Goal: Information Seeking & Learning: Learn about a topic

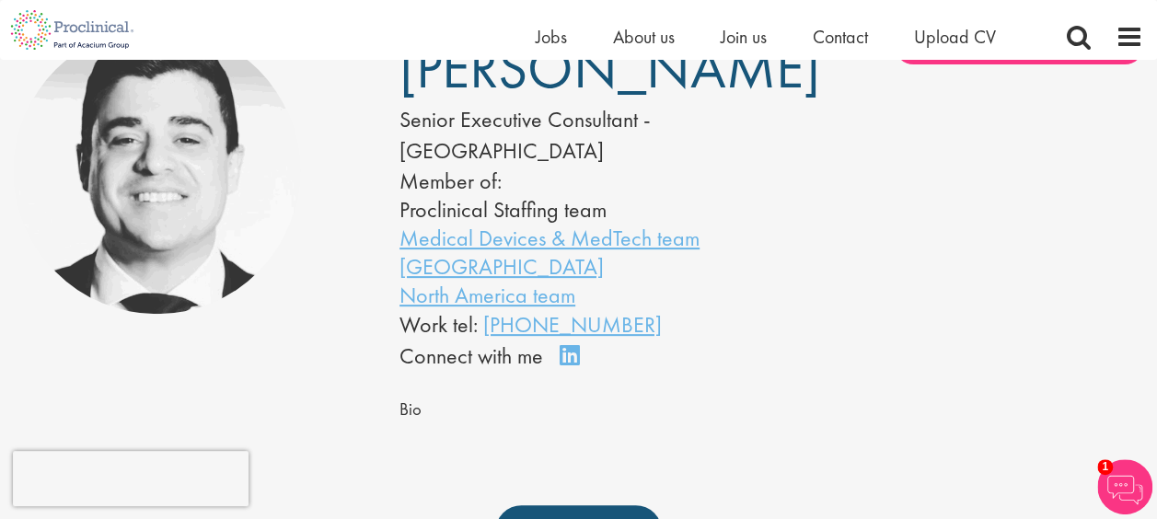
scroll to position [167, 0]
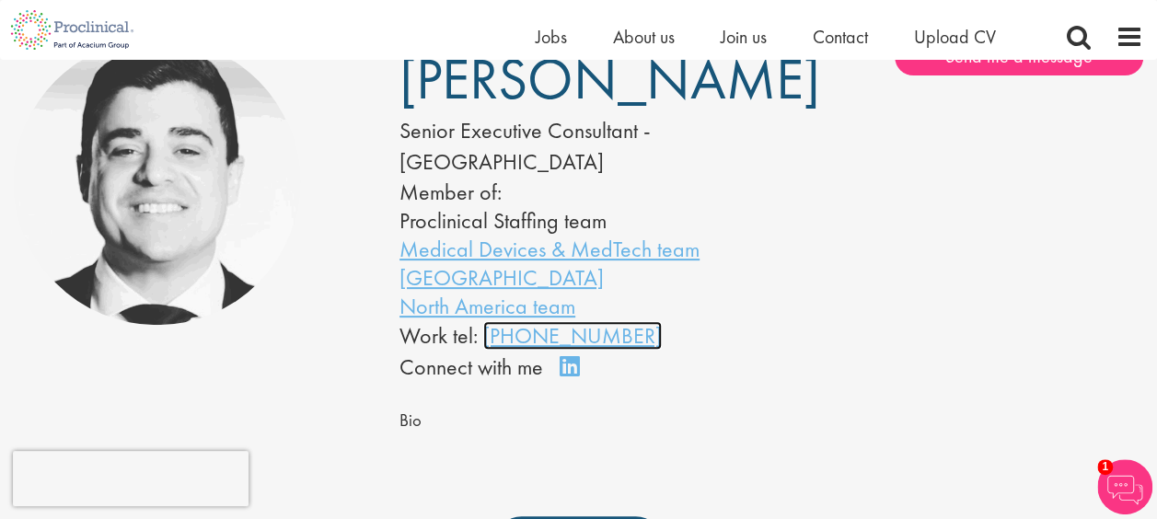
click at [551, 334] on link "415-503-9499" at bounding box center [572, 335] width 179 height 29
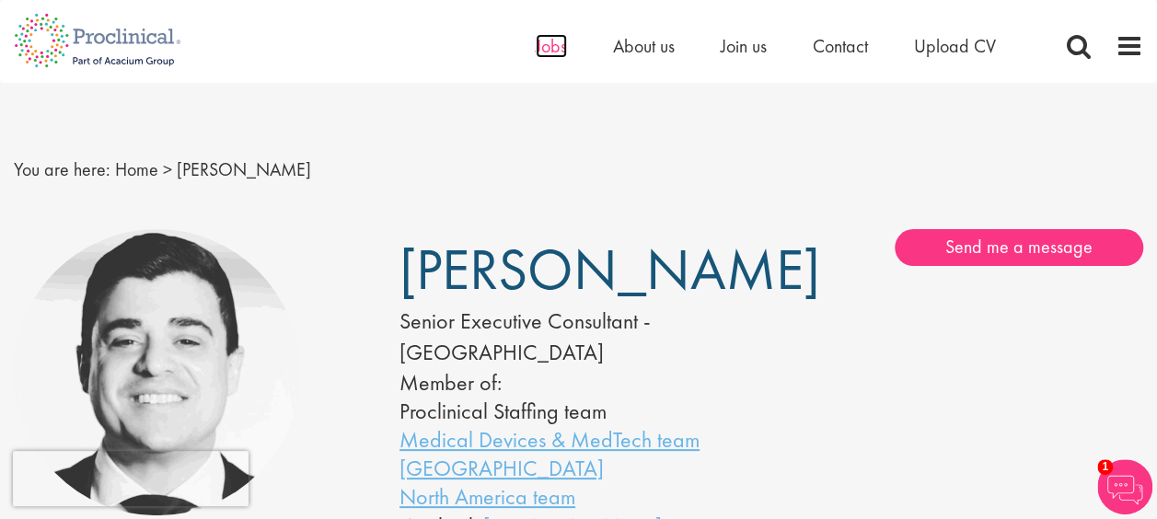
click at [543, 51] on span "Jobs" at bounding box center [551, 46] width 31 height 24
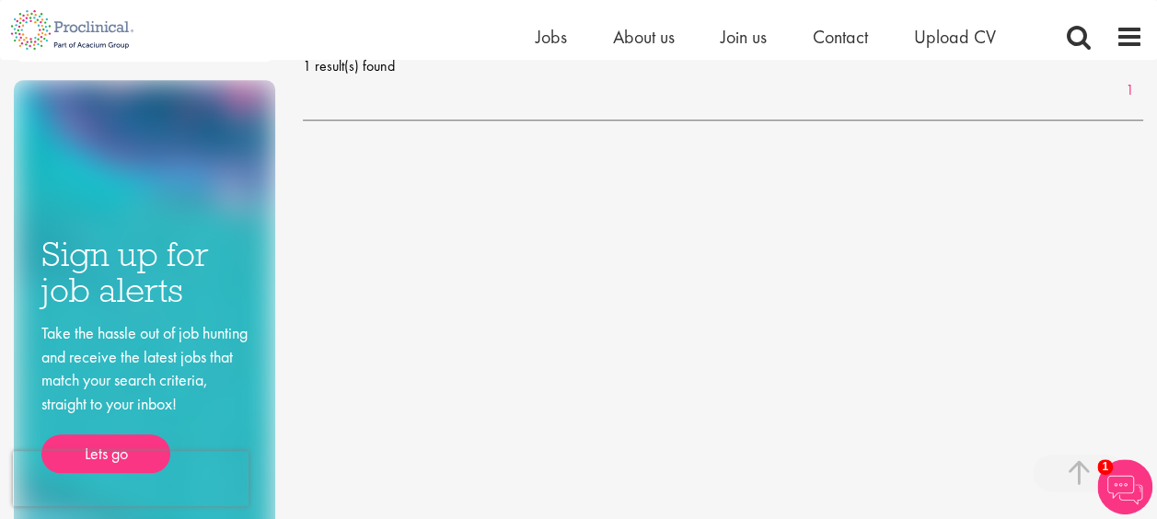
scroll to position [758, 0]
click at [1116, 477] on img at bounding box center [1124, 486] width 55 height 55
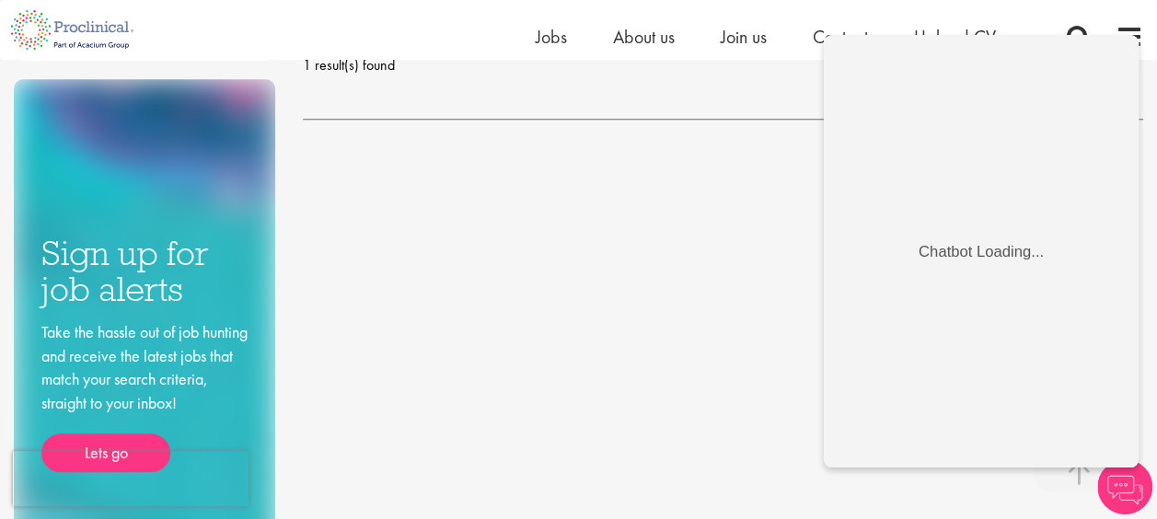
click at [466, 234] on div "Keyword: clinical sales specialist Remove Discipline Business Development (1) -…" at bounding box center [578, 0] width 1157 height 1123
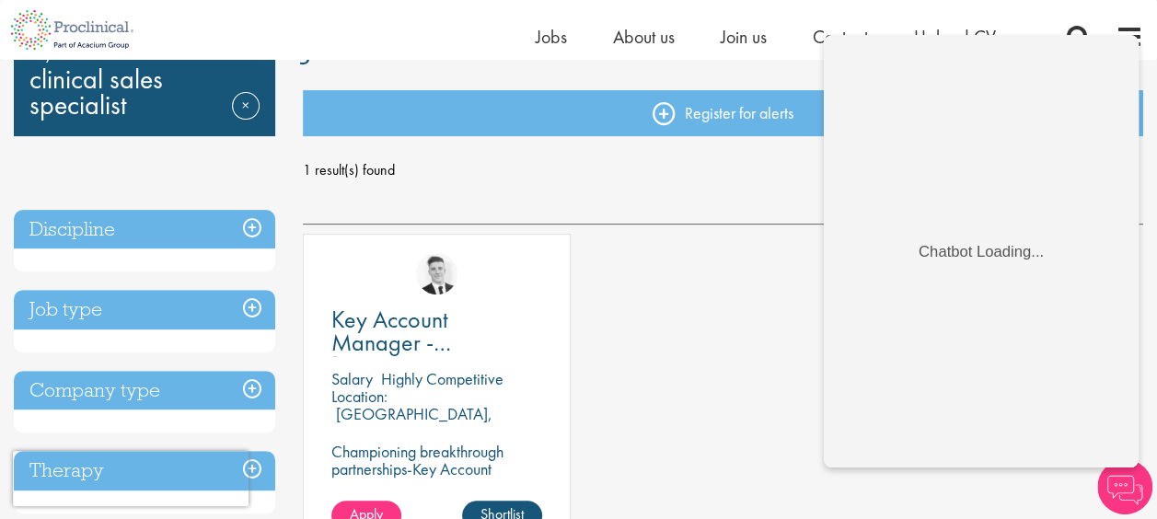
scroll to position [157, 0]
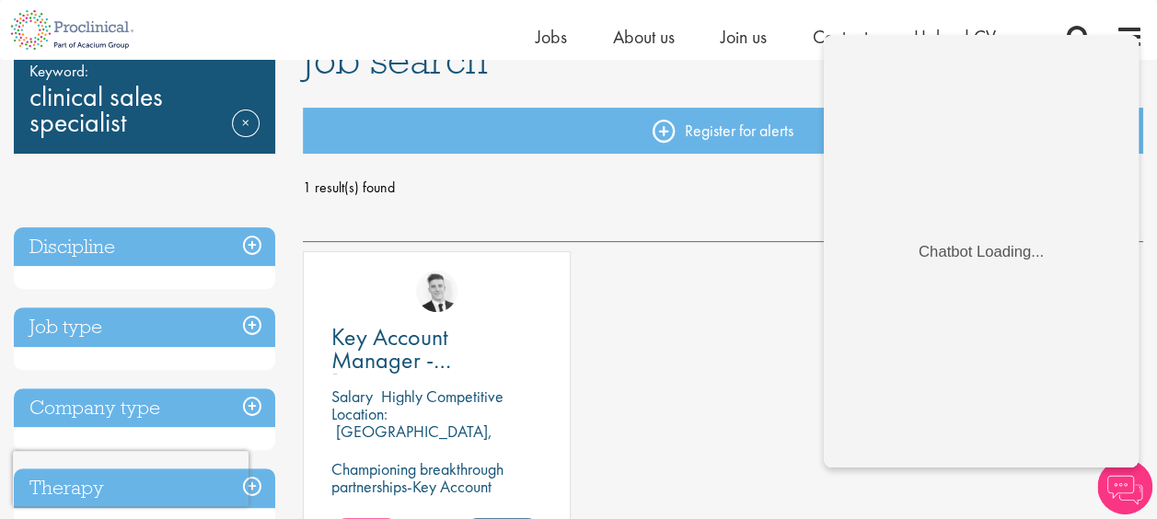
click at [250, 410] on h3 "Company type" at bounding box center [144, 408] width 261 height 40
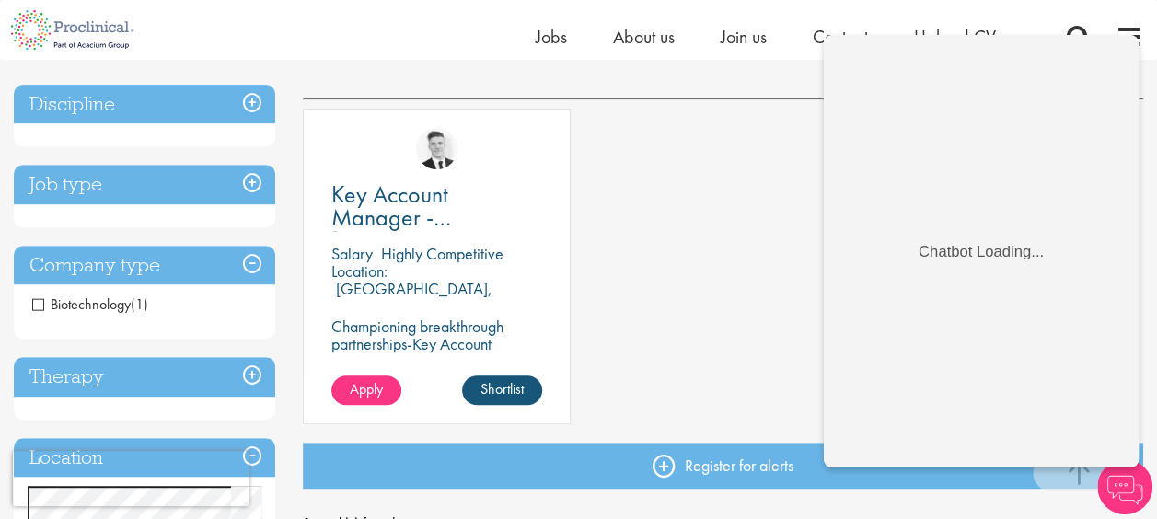
scroll to position [277, 0]
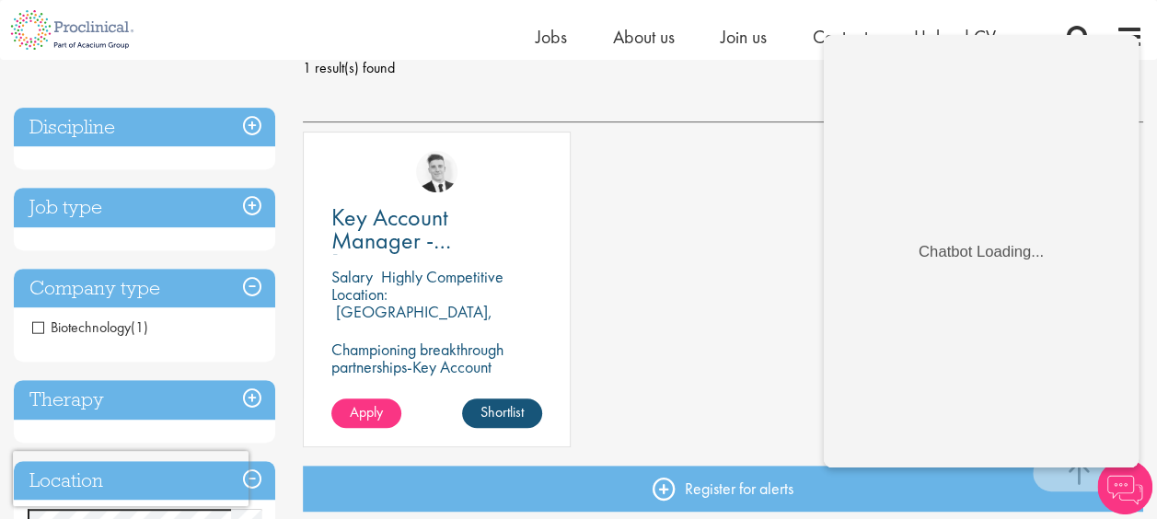
click at [254, 211] on h3 "Job type" at bounding box center [144, 208] width 261 height 40
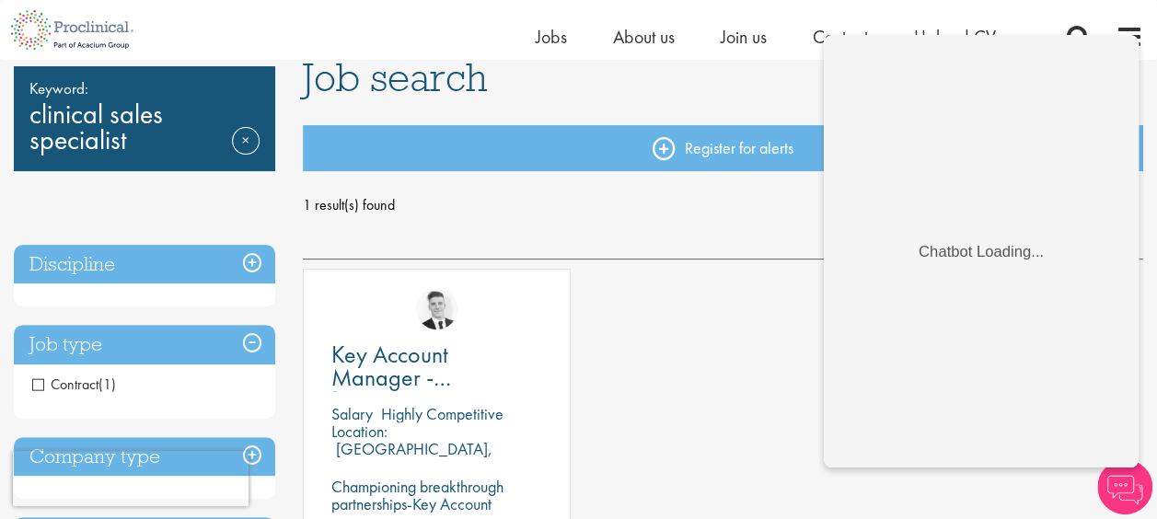
scroll to position [139, 0]
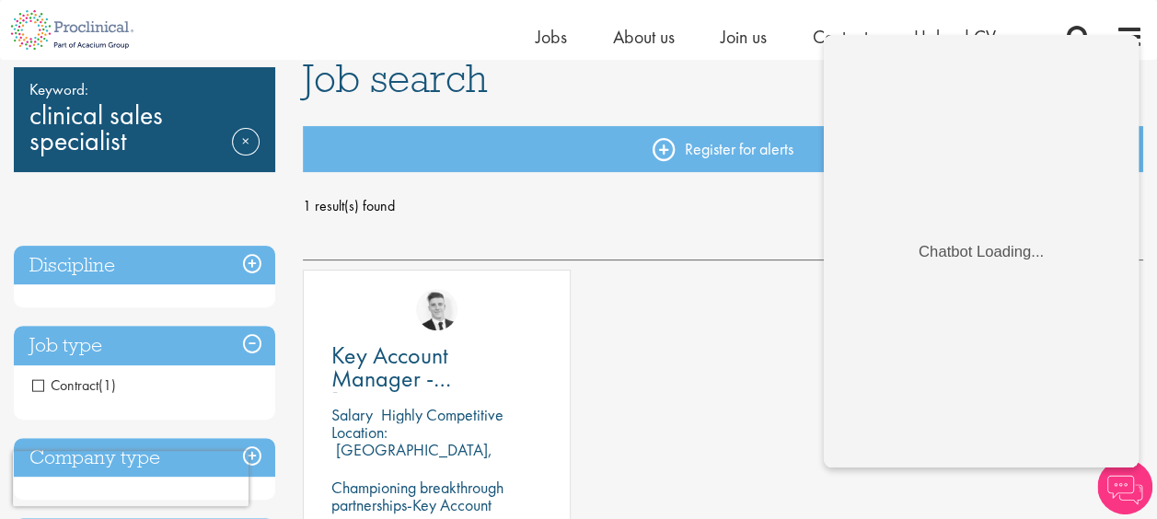
click at [248, 252] on h3 "Discipline" at bounding box center [144, 266] width 261 height 40
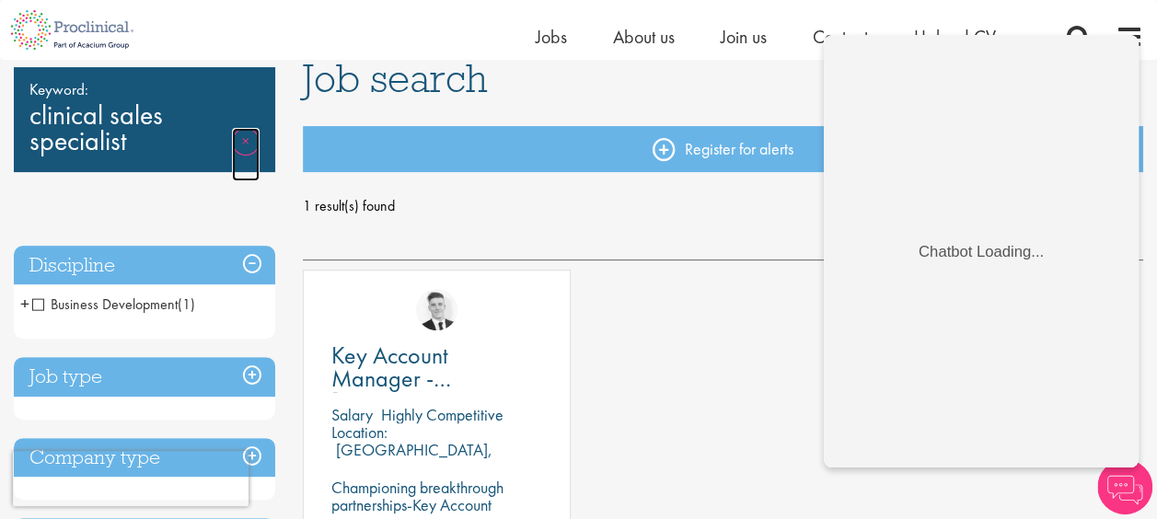
click at [246, 141] on link "Remove" at bounding box center [246, 154] width 28 height 53
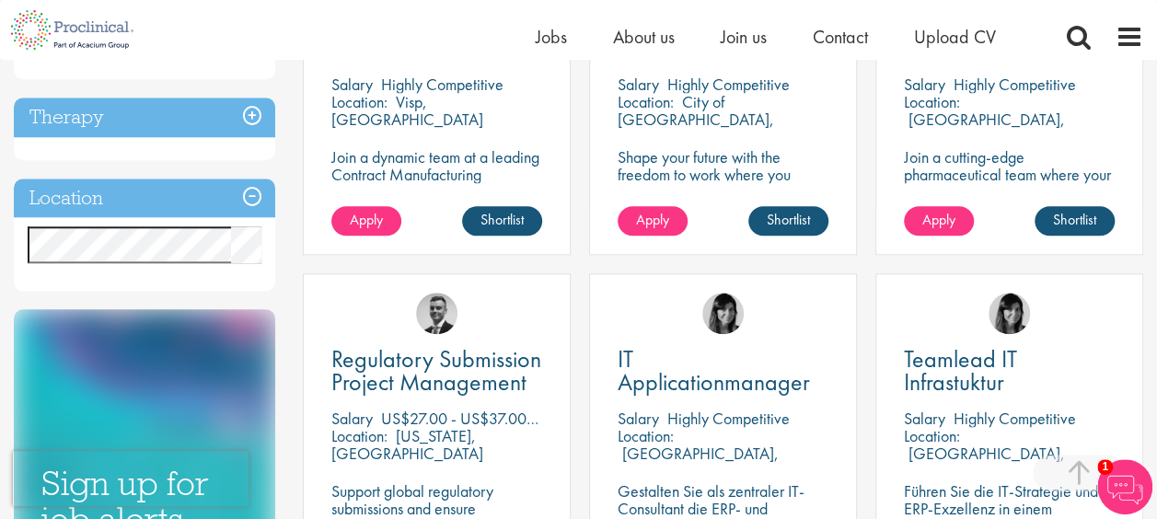
scroll to position [812, 0]
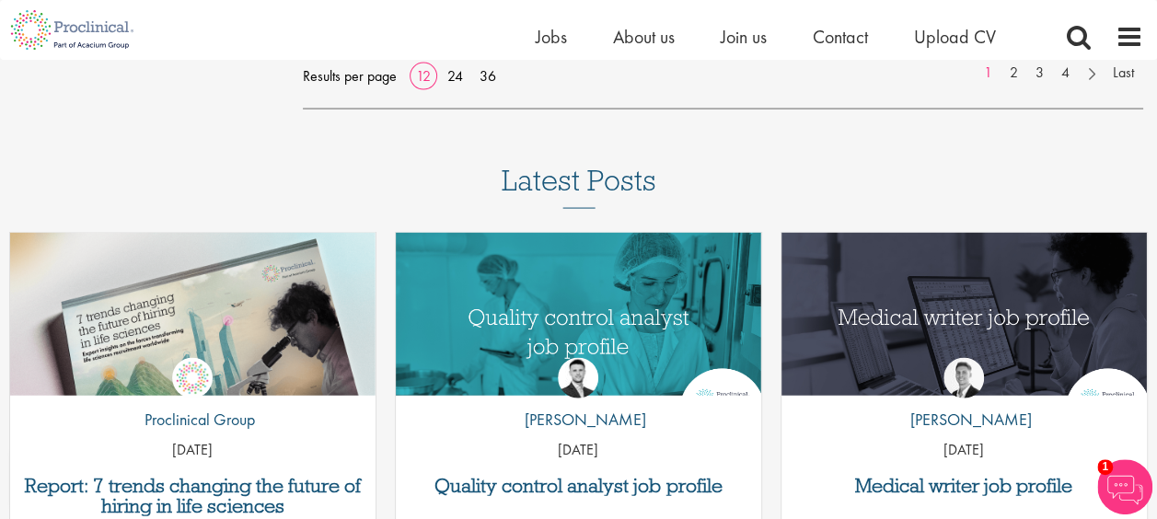
scroll to position [1794, 0]
